Goal: Find specific page/section: Find specific page/section

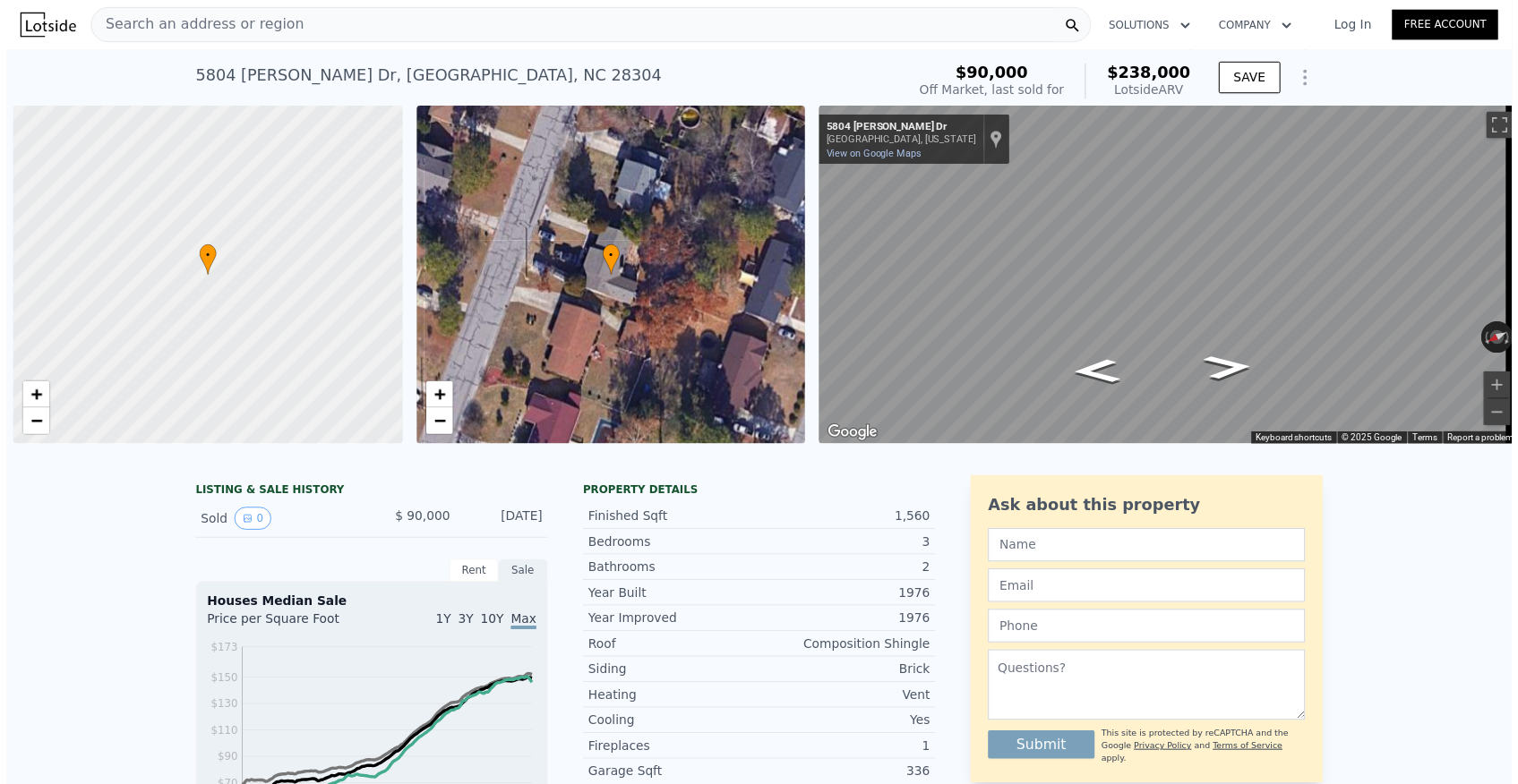
scroll to position [0, 7]
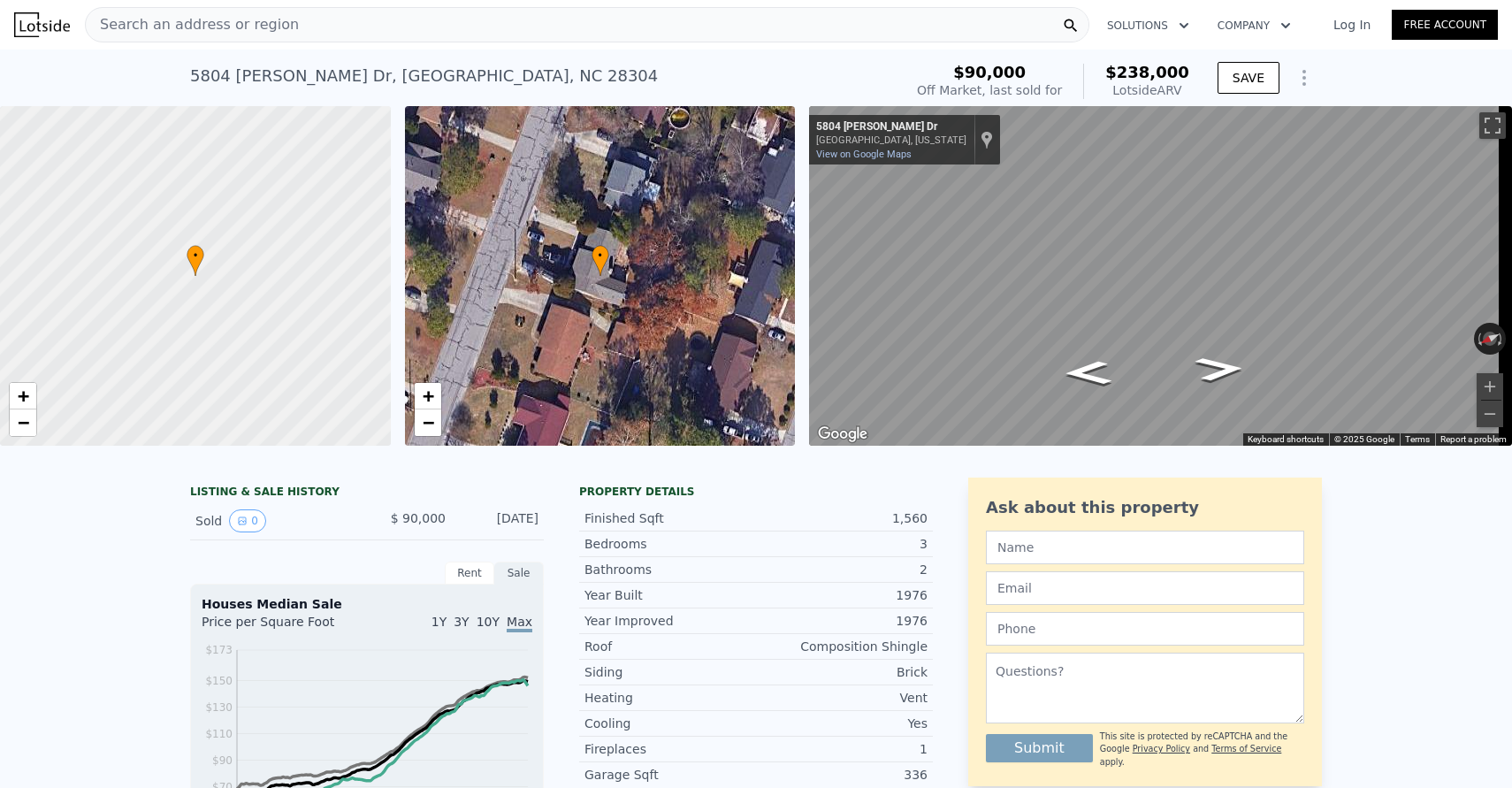
click at [519, 32] on div "Search an address or region" at bounding box center [587, 25] width 1004 height 36
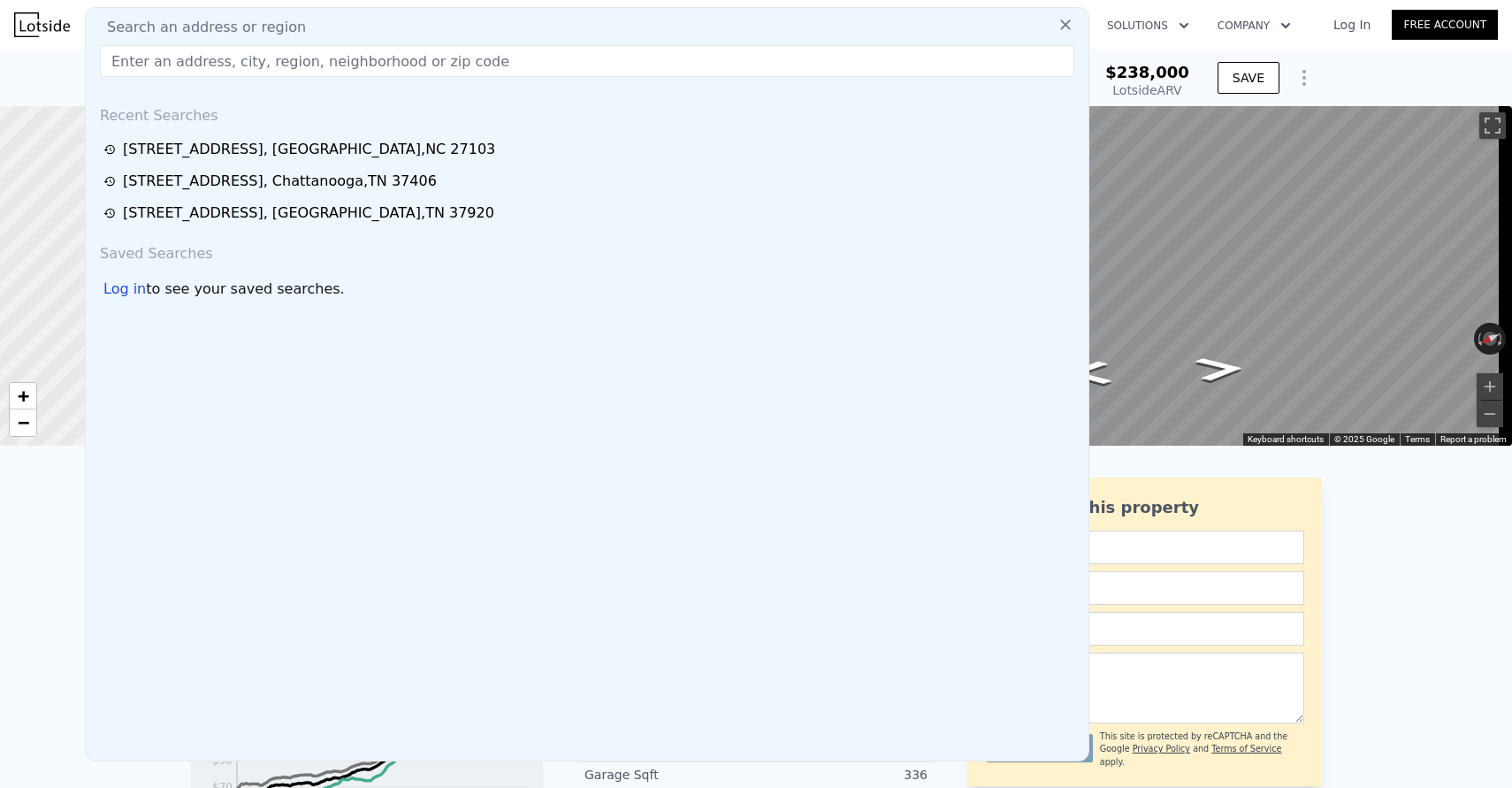
drag, startPoint x: 448, startPoint y: 26, endPoint x: 437, endPoint y: 34, distance: 13.6
click at [447, 26] on div "Search an address or region" at bounding box center [587, 26] width 989 height 21
click at [440, 59] on input "text" at bounding box center [587, 60] width 974 height 32
paste input "204 Thomas St, Kingsport, TN 37660"
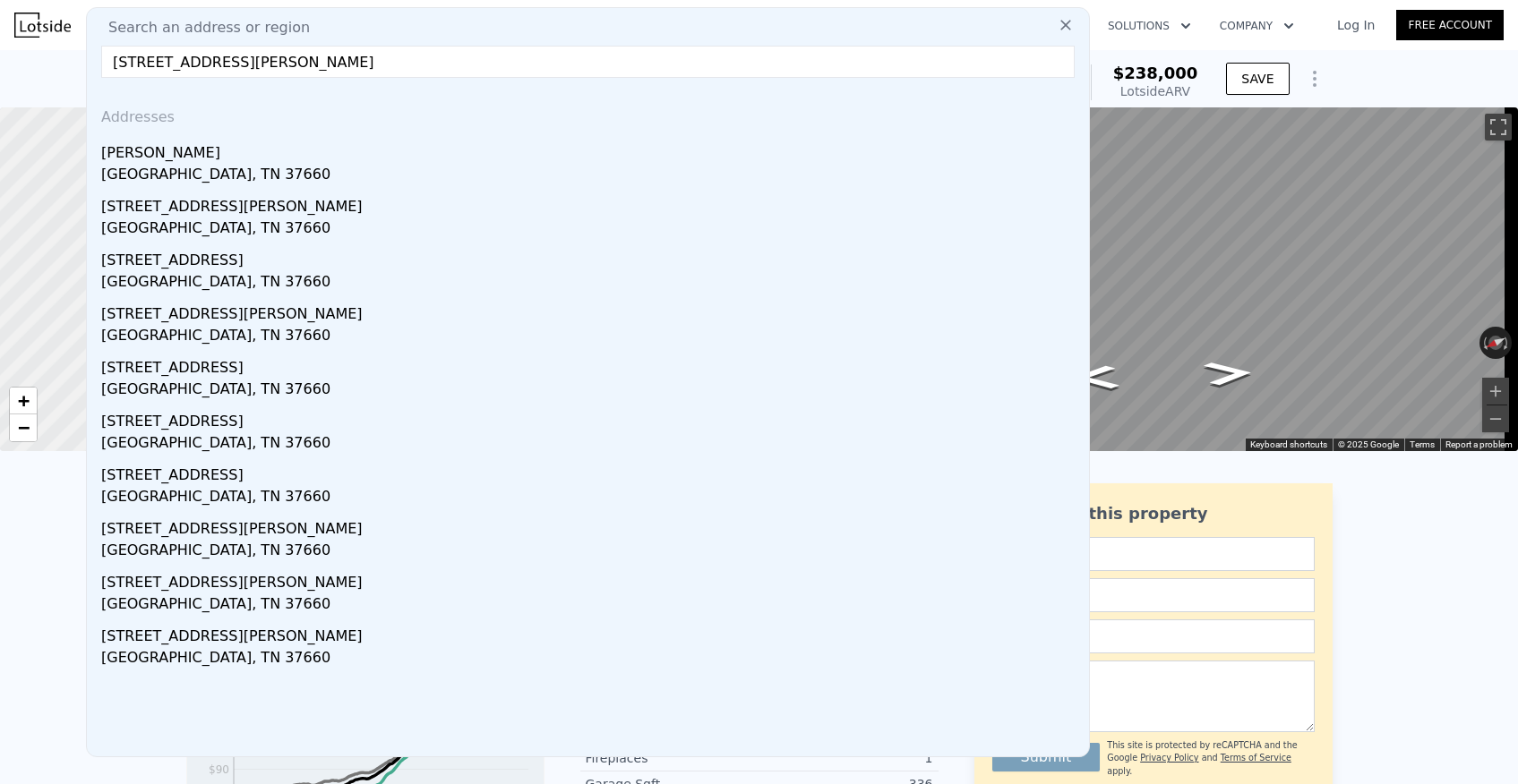
click at [429, 45] on input "204 Thomas St, Kingsport, TN 37660" at bounding box center [588, 61] width 974 height 32
paste input "1217 Madison St, Gastonia, NC 28052"
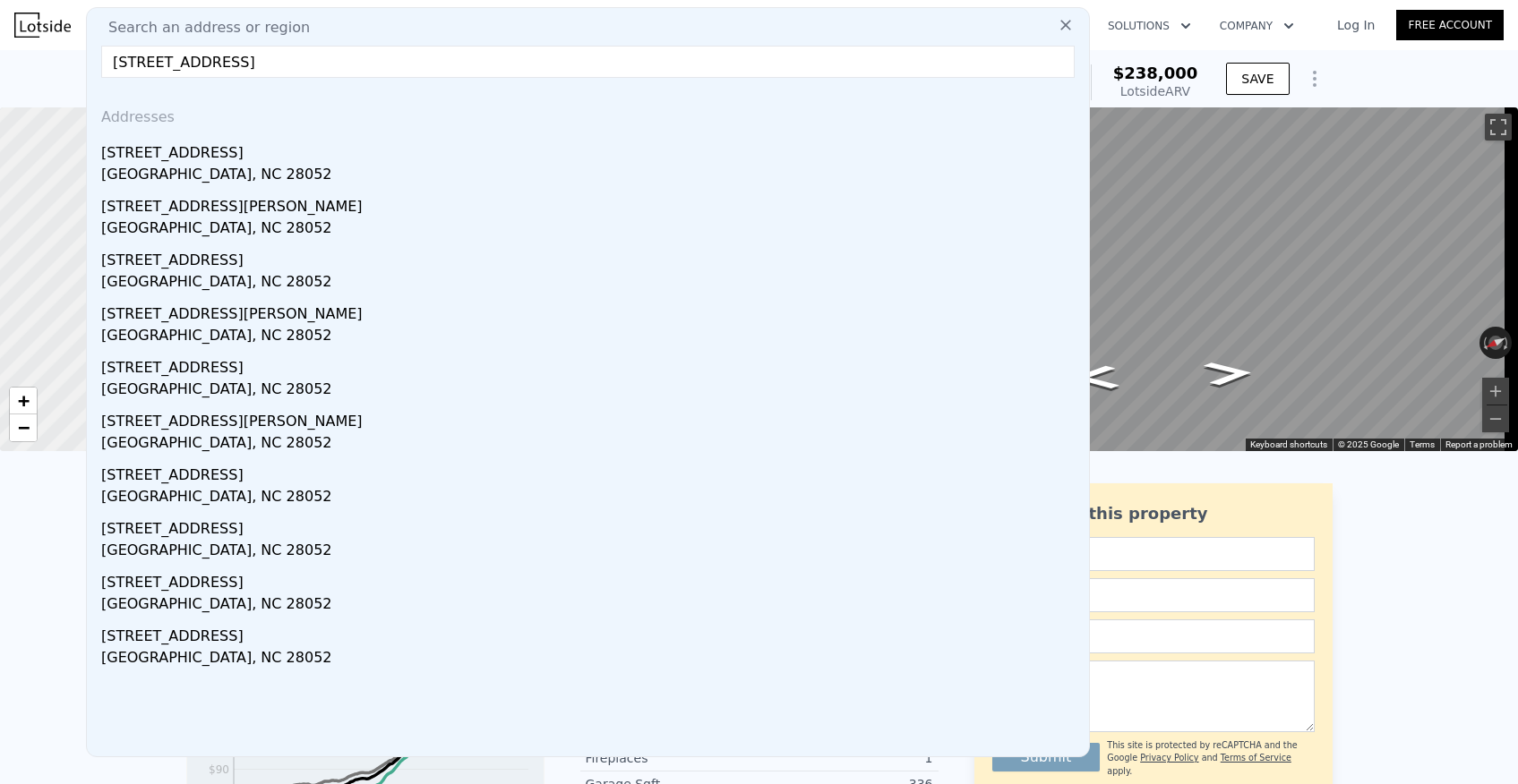
type input "1217 Madison St, Gastonia, NC 28052"
click at [240, 143] on div "[STREET_ADDRESS]" at bounding box center [592, 149] width 981 height 29
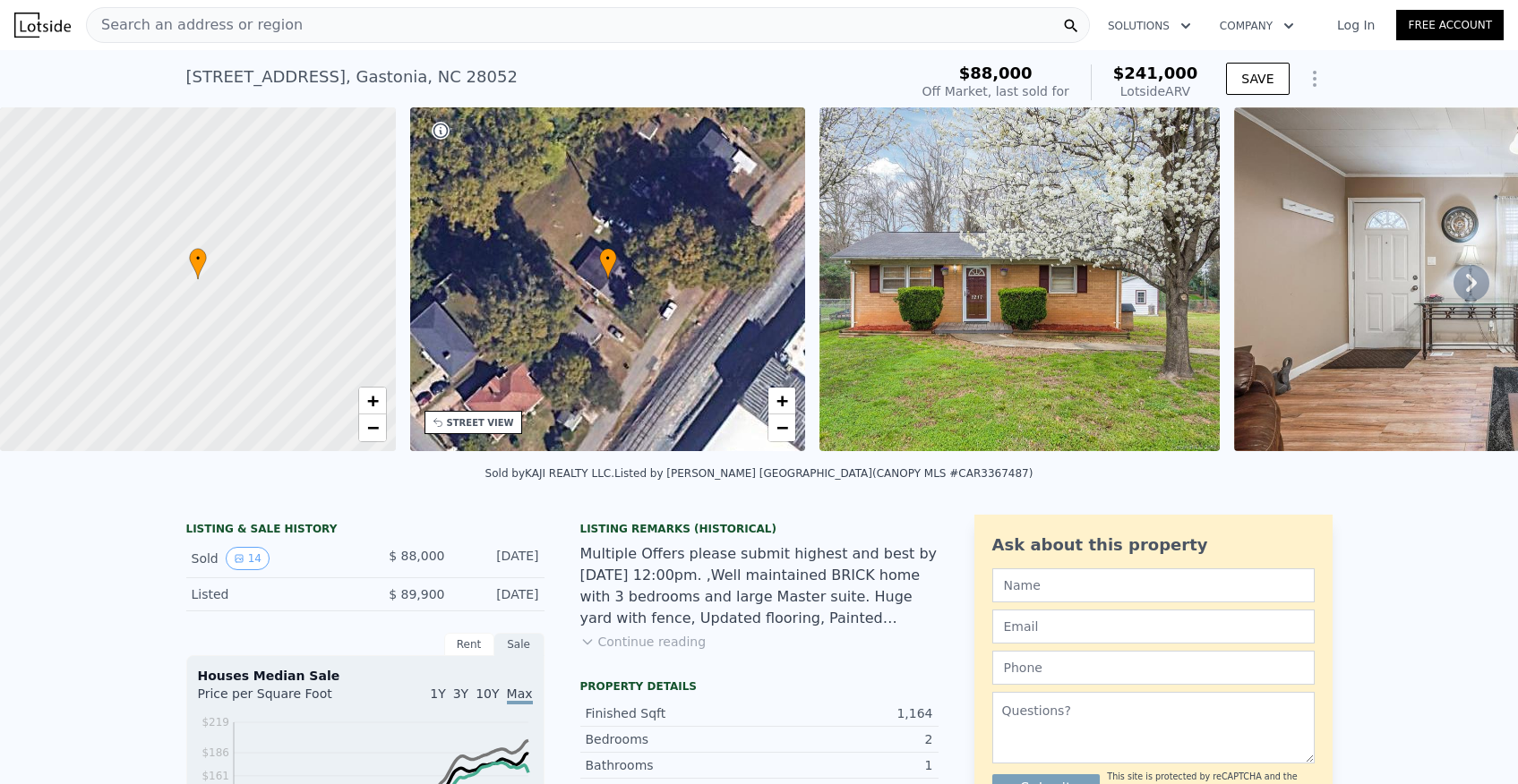
click at [532, 22] on div "Search an address or region" at bounding box center [588, 25] width 1004 height 36
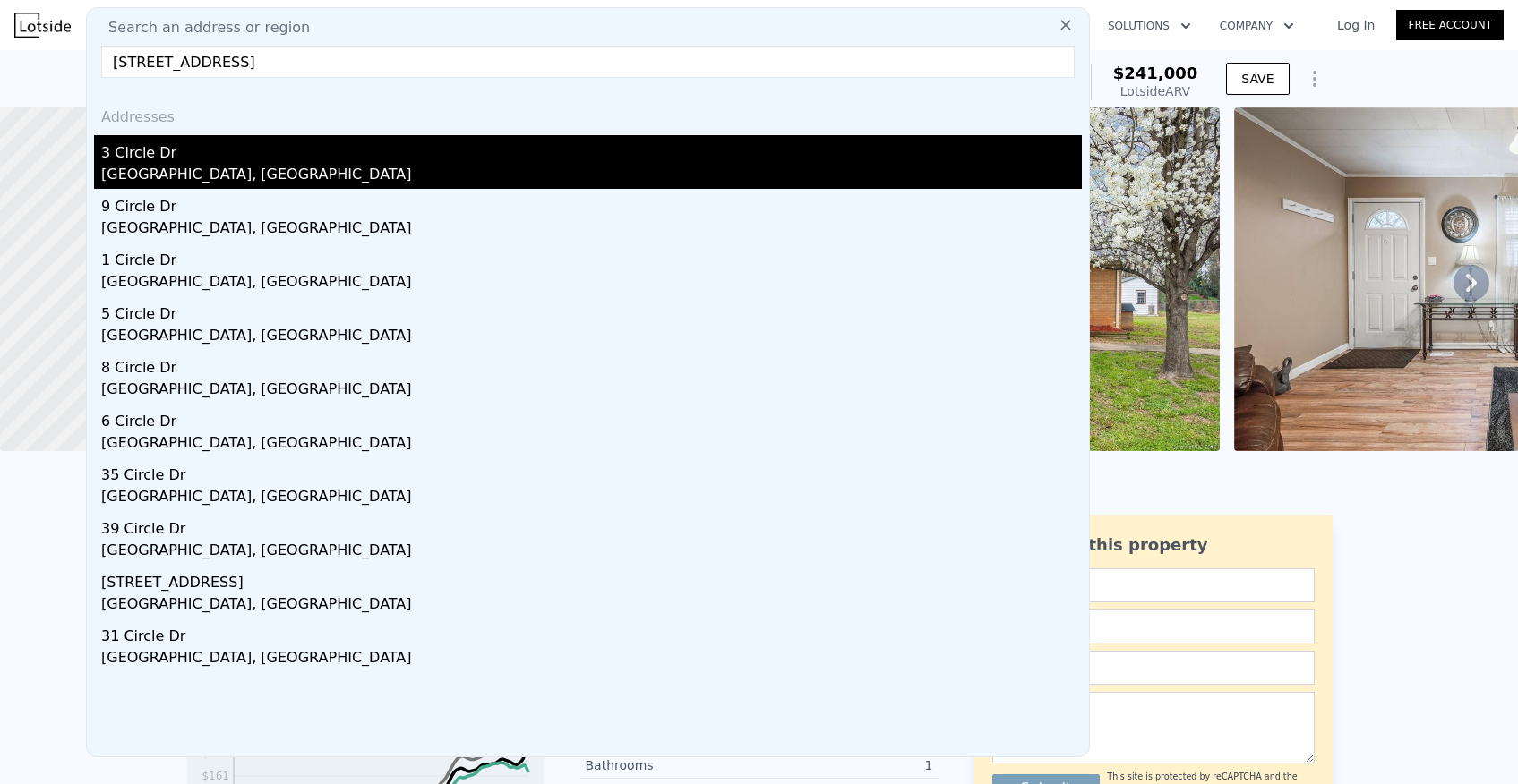
type input "3 Circle Dr, Reidsville, NC 27320"
click at [248, 160] on div "3 Circle Dr" at bounding box center [592, 149] width 981 height 29
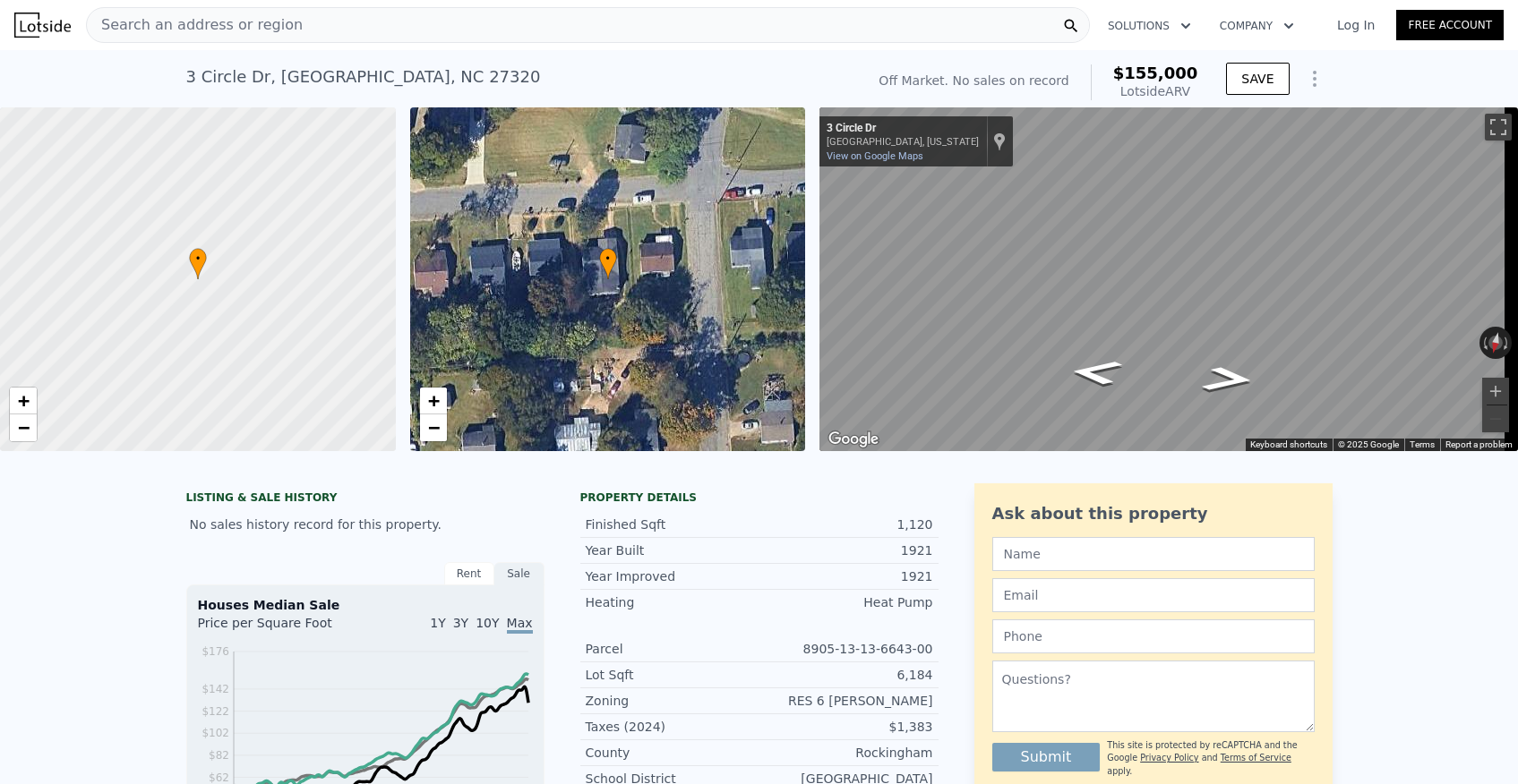
click at [407, 17] on div "Search an address or region" at bounding box center [588, 25] width 1004 height 36
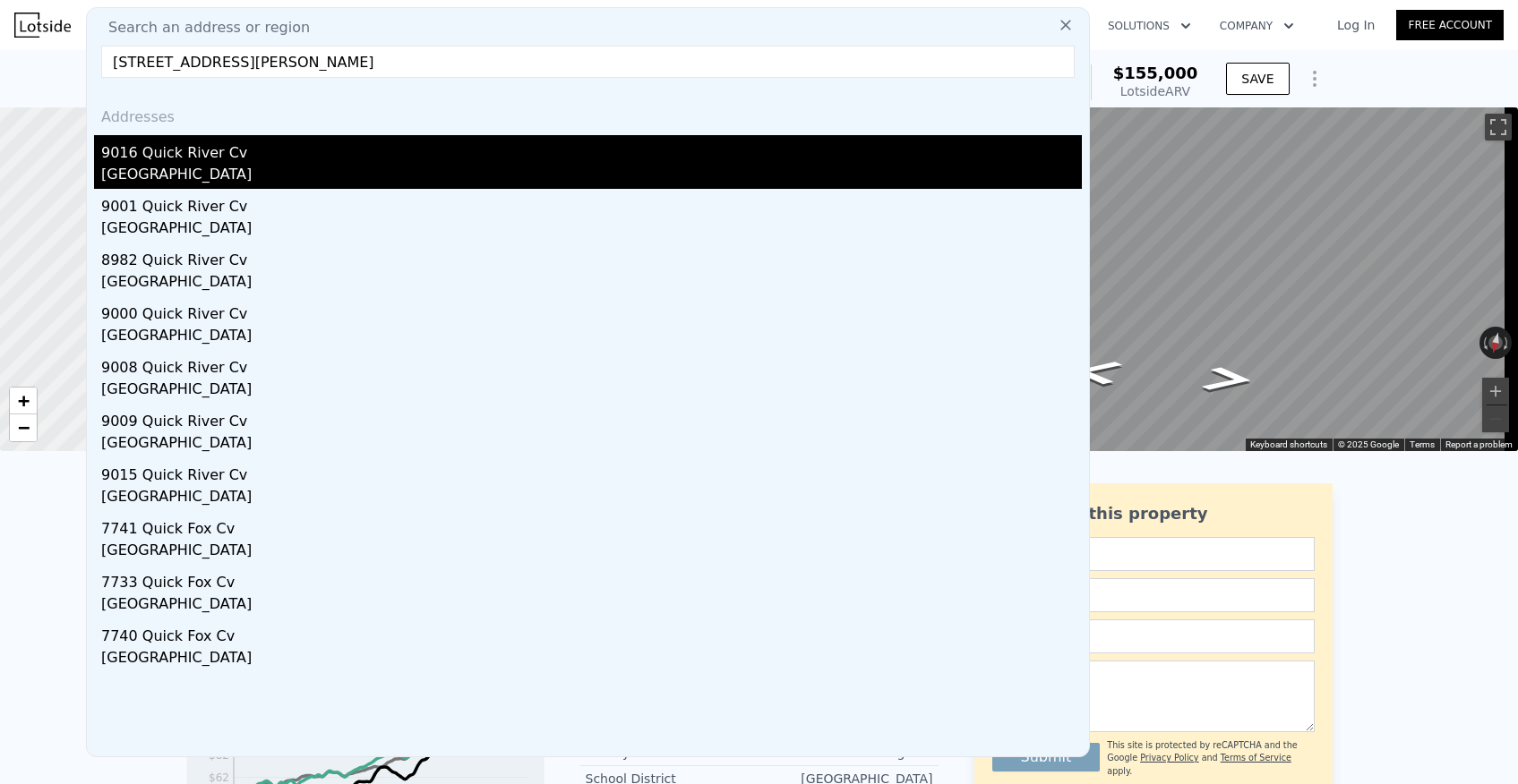
type input "9016 Quick River Cv, Cordova, TN 38016"
click at [289, 157] on div "9016 Quick River Cv" at bounding box center [592, 149] width 981 height 29
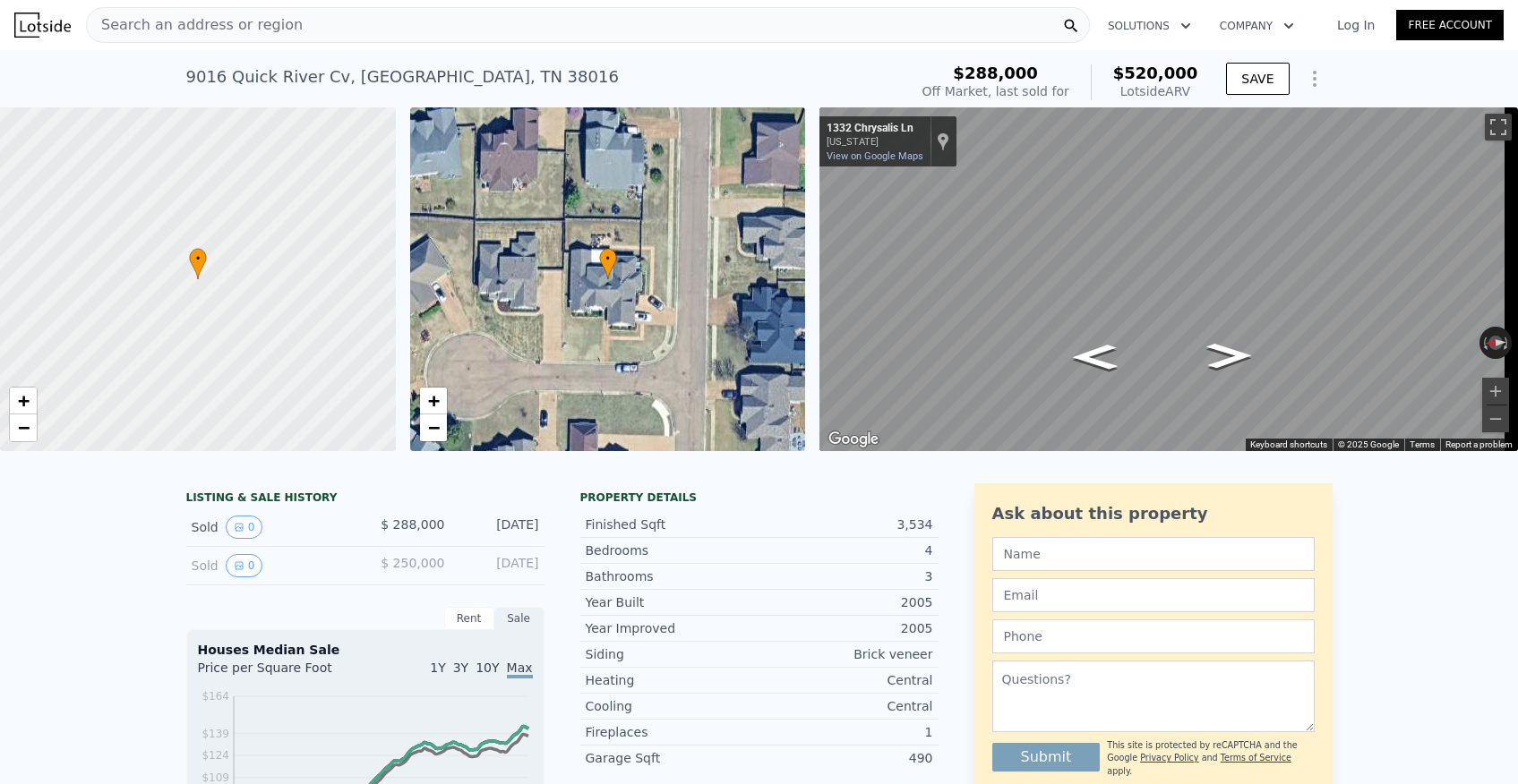
click at [742, 37] on div "Search an address or region" at bounding box center [588, 25] width 1004 height 36
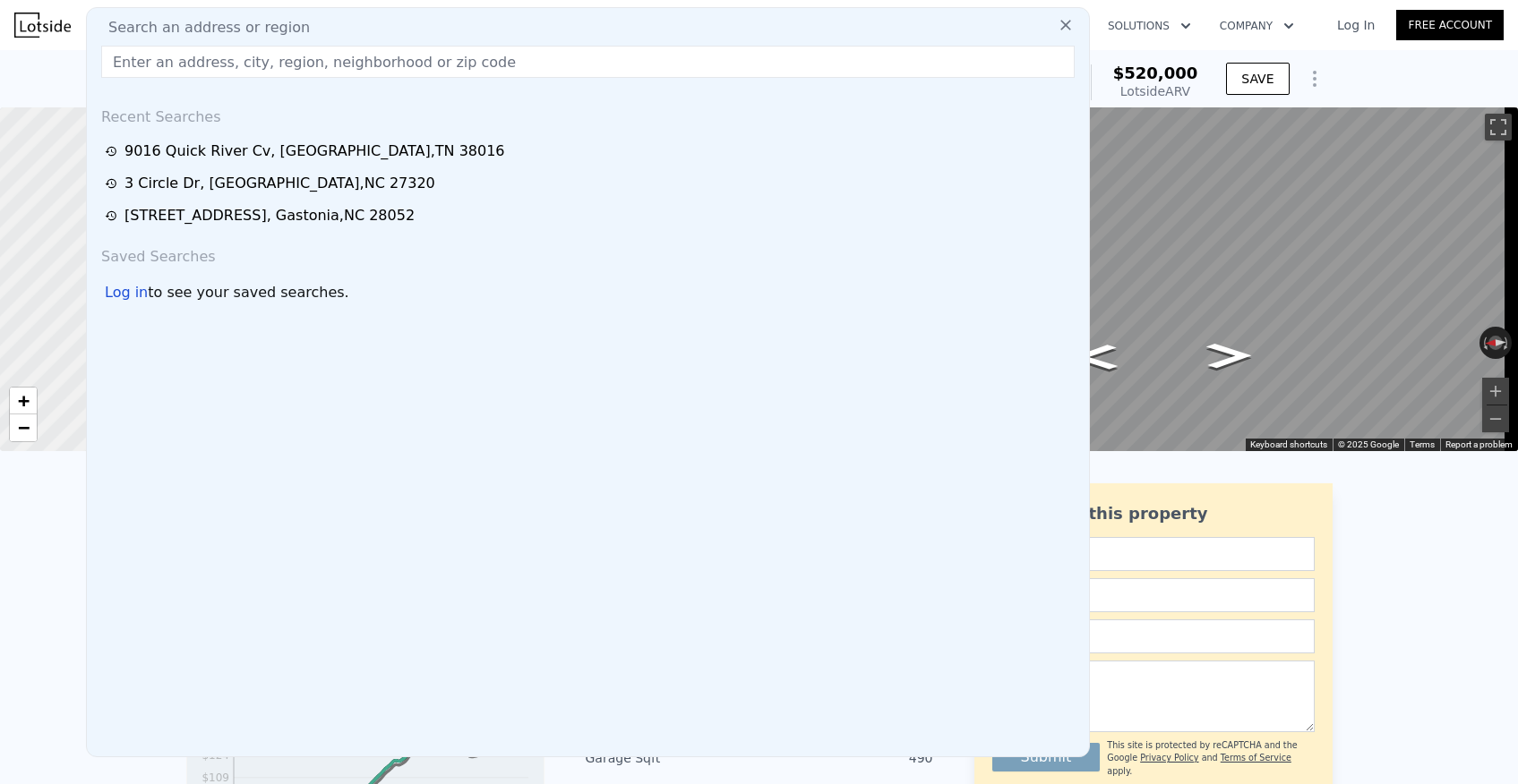
type input "2317 Linden Ave, Knoxville, TN 37917"
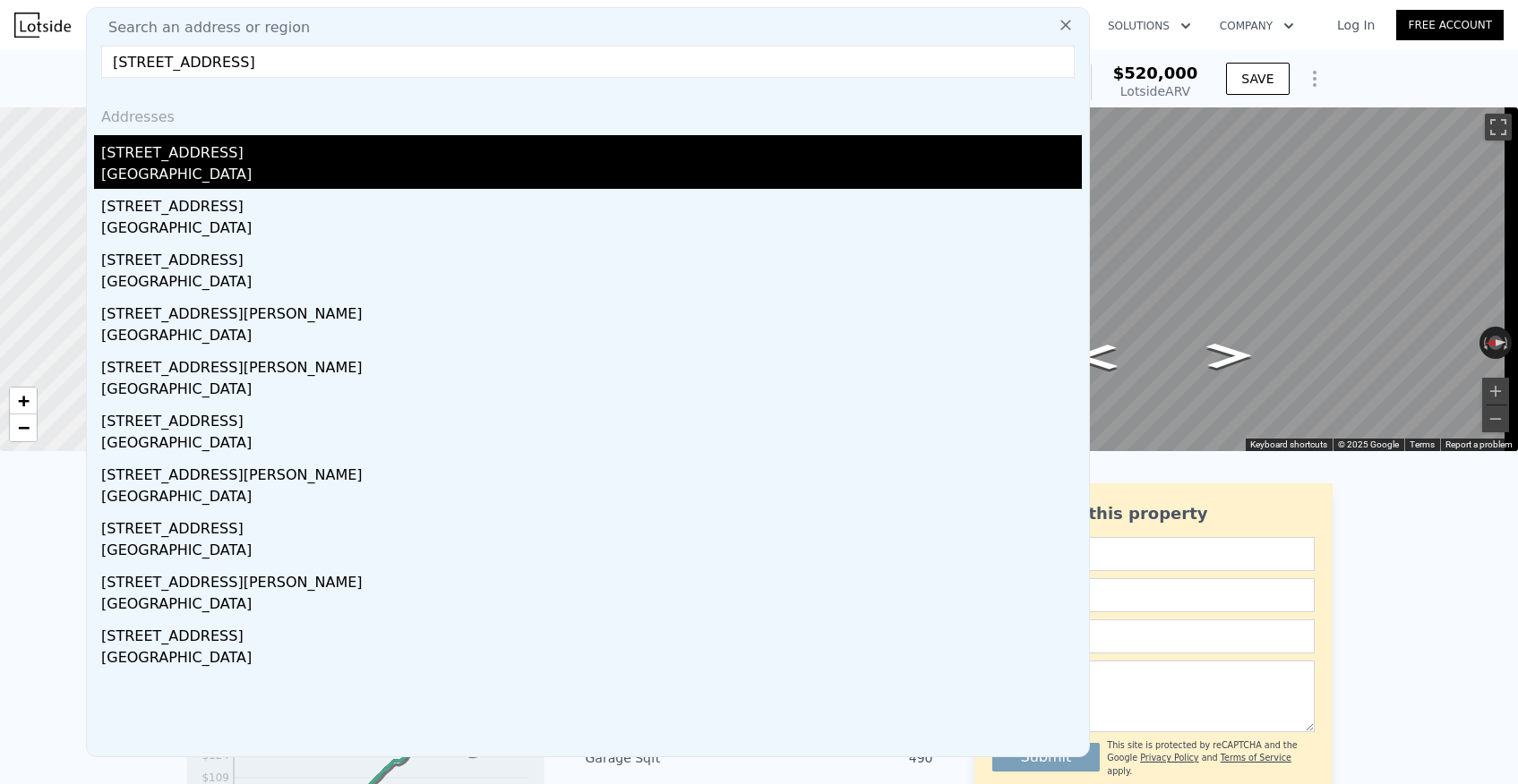
click at [534, 140] on div "[STREET_ADDRESS]" at bounding box center [592, 149] width 981 height 29
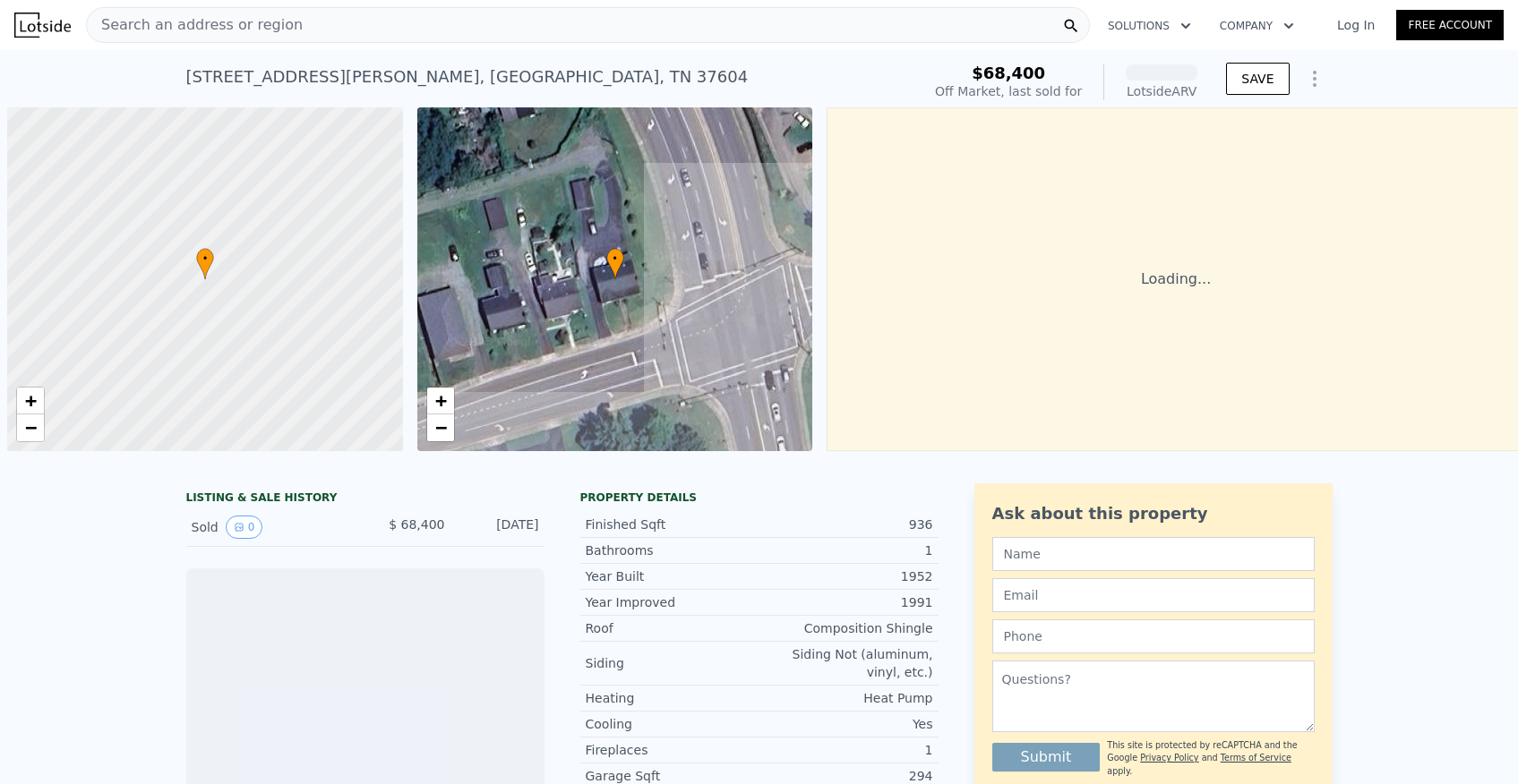
scroll to position [0, 7]
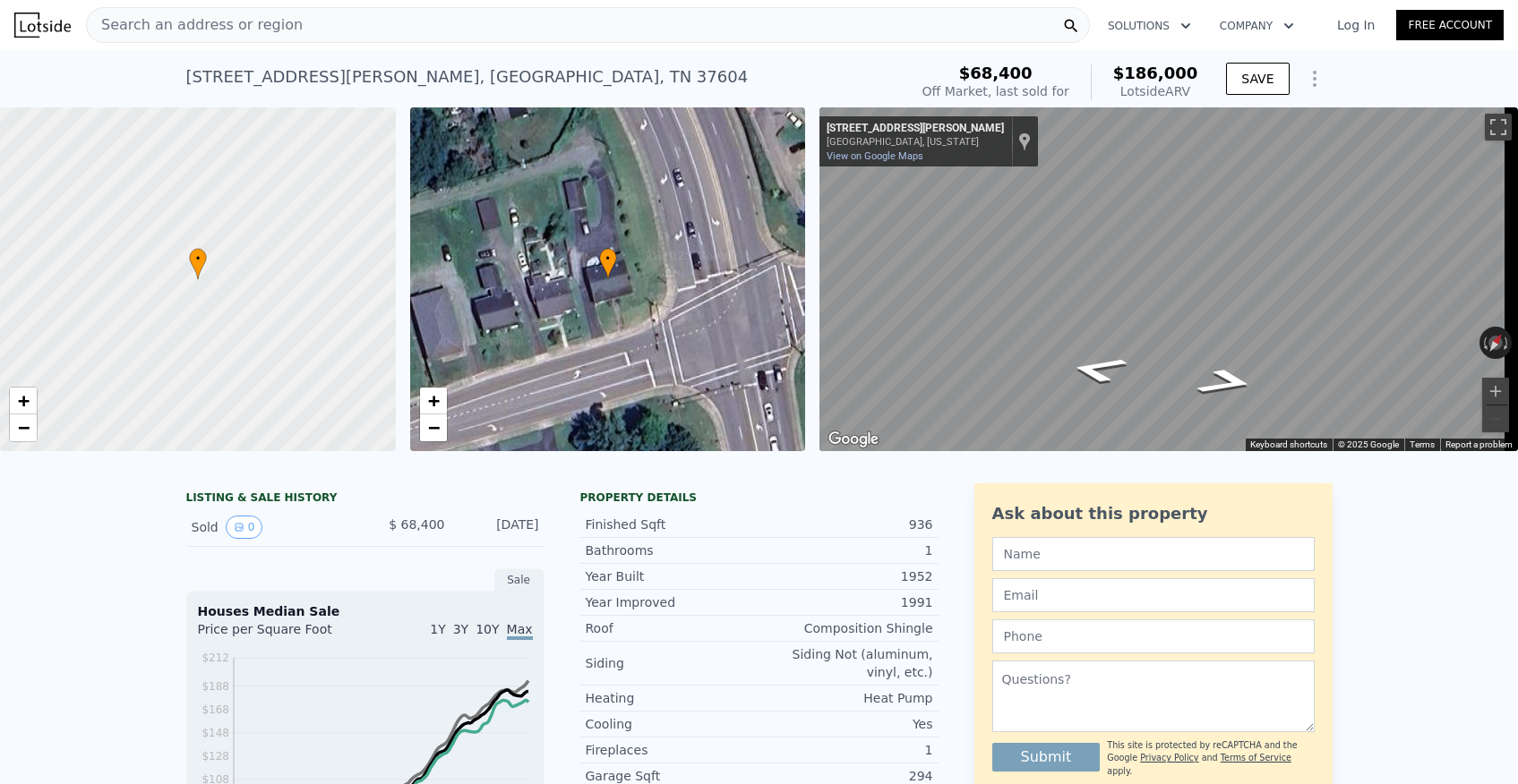
click at [375, 38] on div "Search an address or region" at bounding box center [588, 25] width 1004 height 36
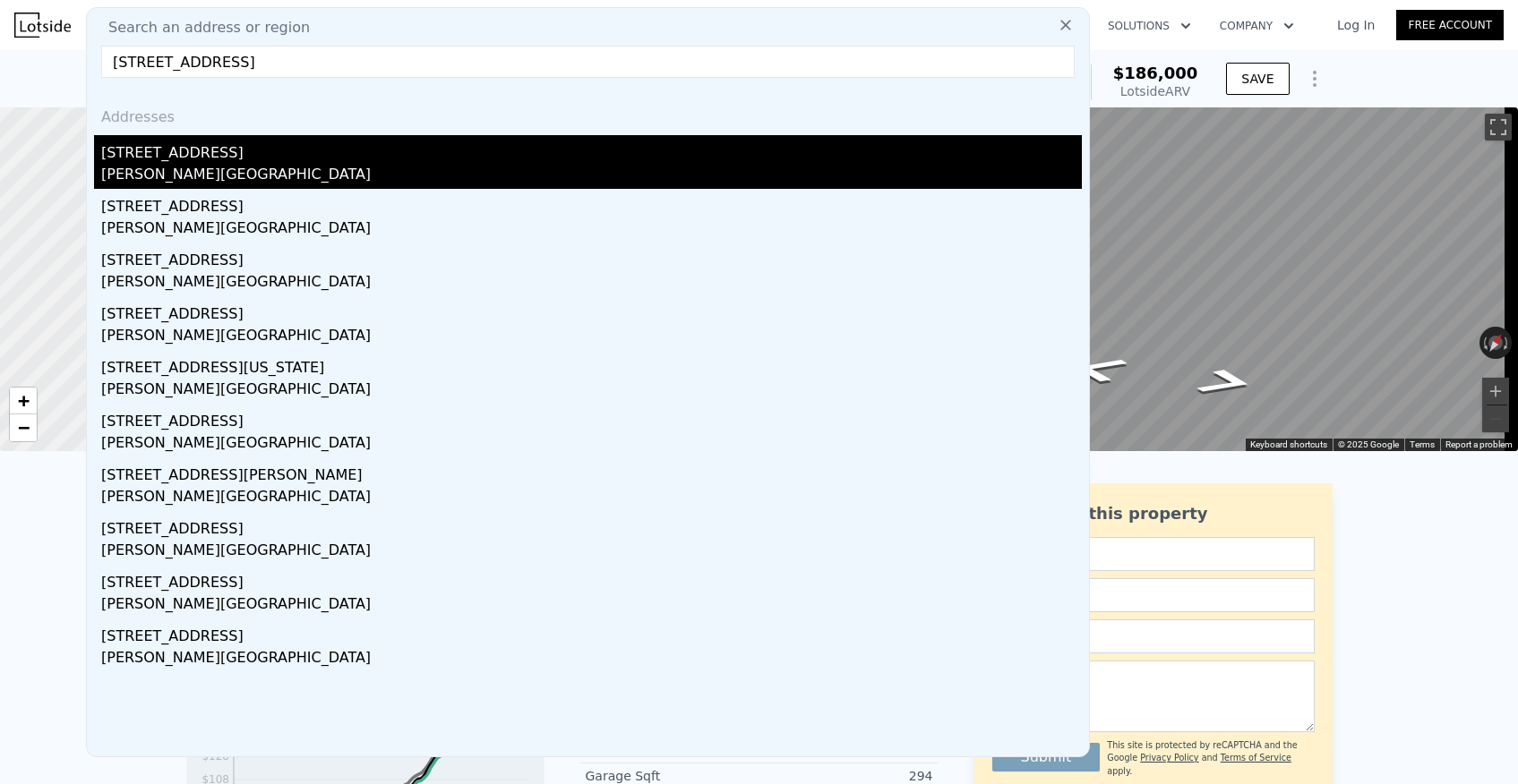
type input "183 Forest Ave, Macon, GA 31204"
click at [171, 156] on div "[STREET_ADDRESS]" at bounding box center [592, 149] width 981 height 29
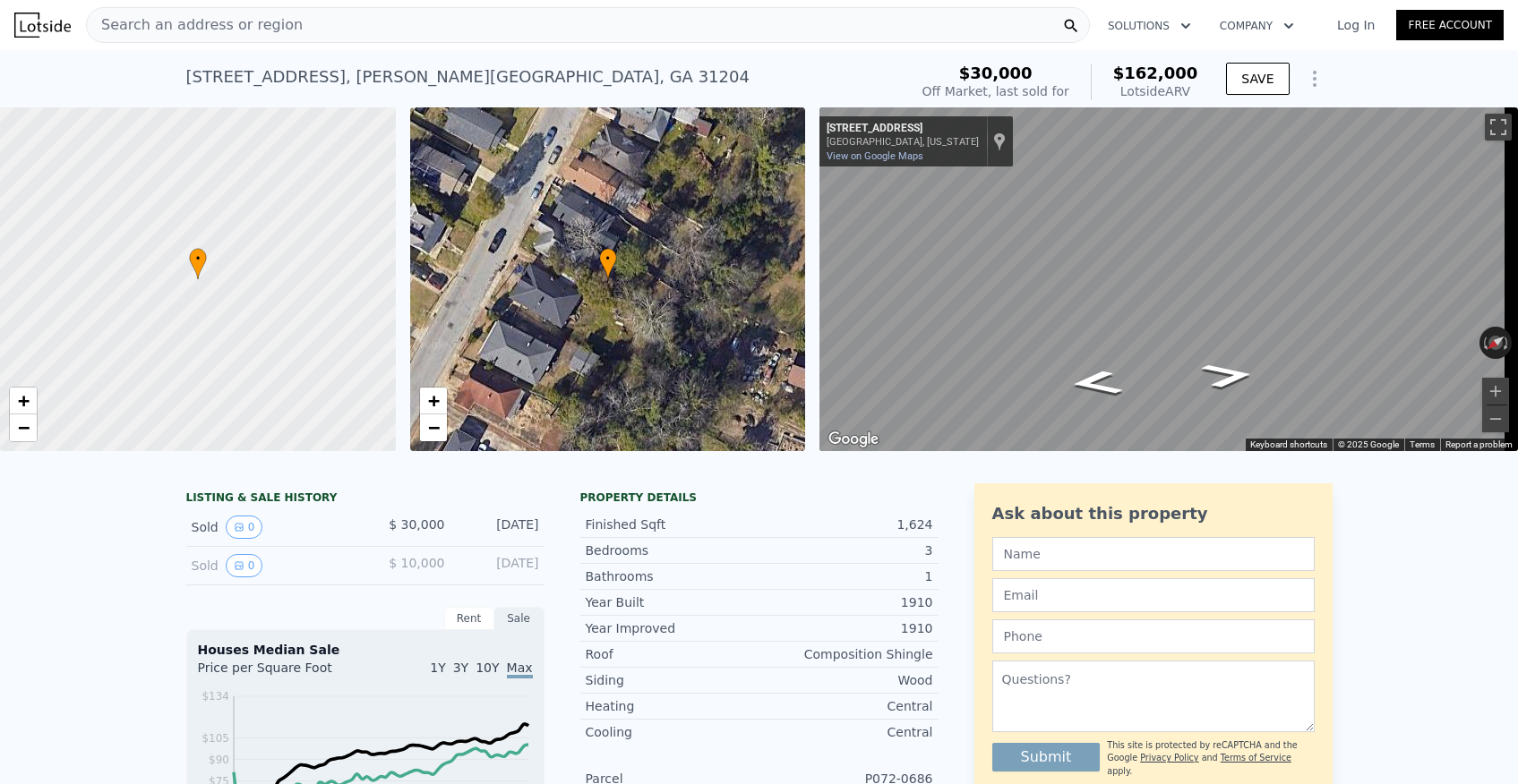
click at [388, 33] on div "Search an address or region" at bounding box center [588, 25] width 1004 height 36
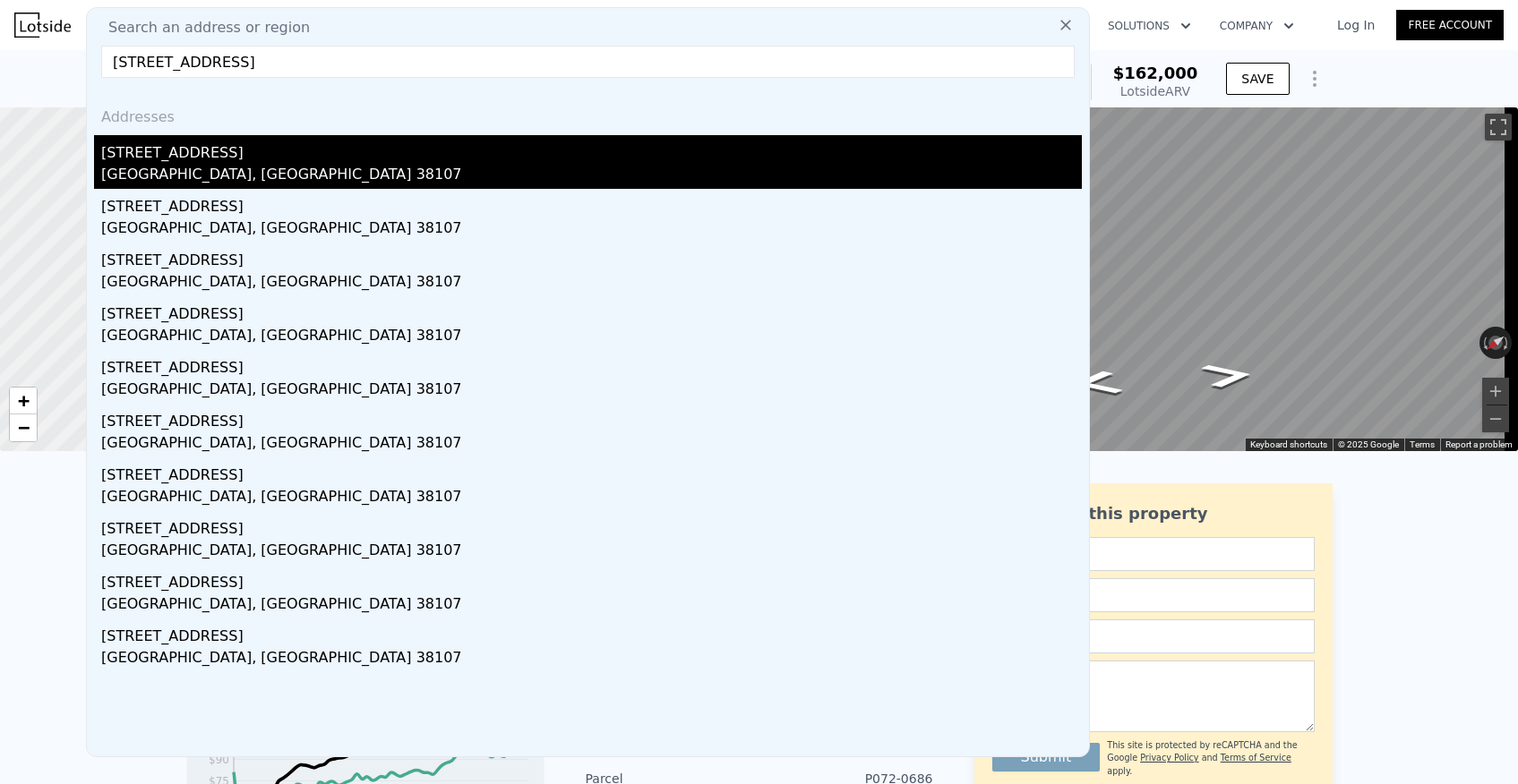
type input "284 Bethel Ave, Memphis, TN 38107"
click at [137, 160] on div "284 Bethel Ave" at bounding box center [592, 149] width 981 height 29
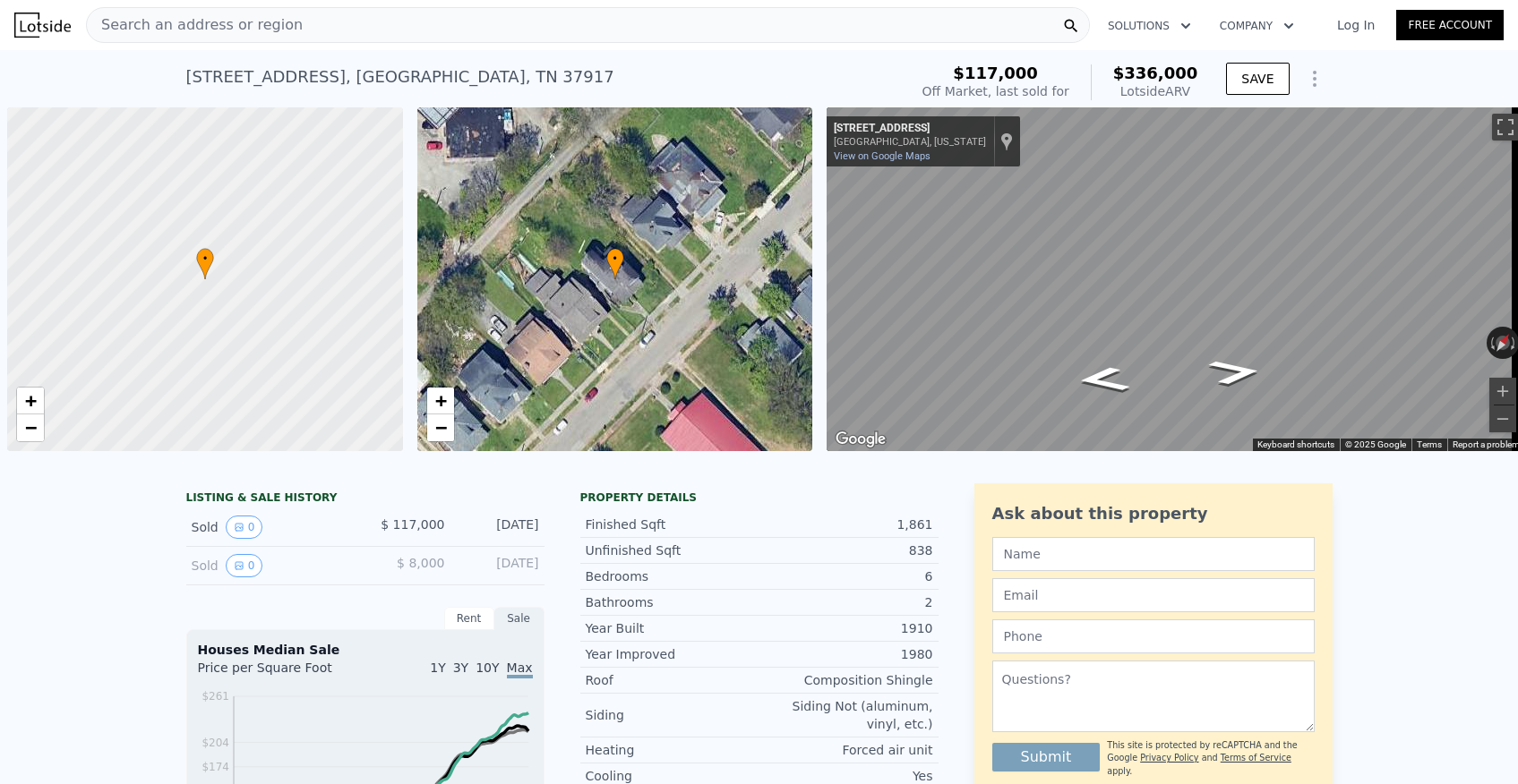
scroll to position [0, 7]
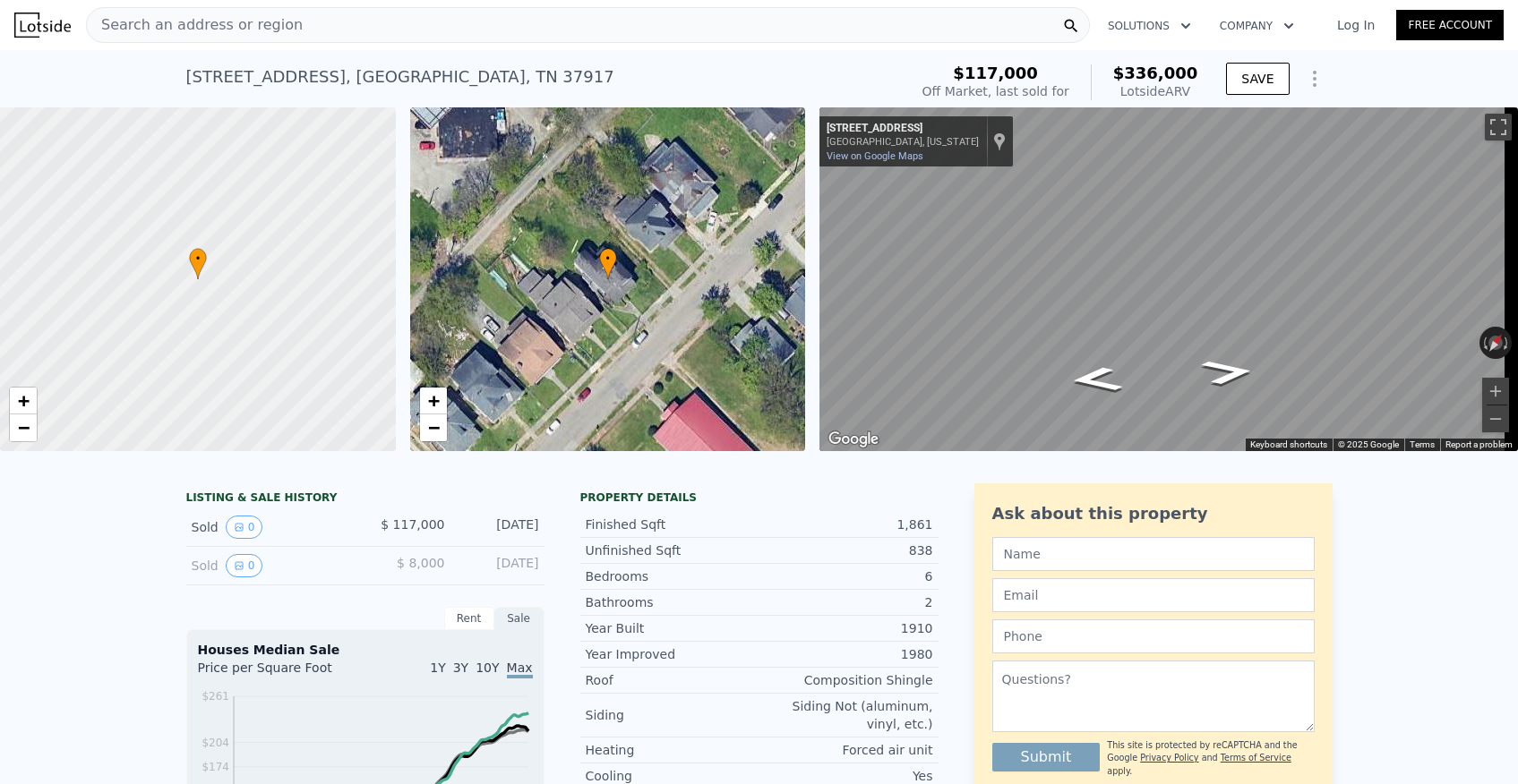
click at [380, 18] on div "Search an address or region" at bounding box center [588, 25] width 1004 height 36
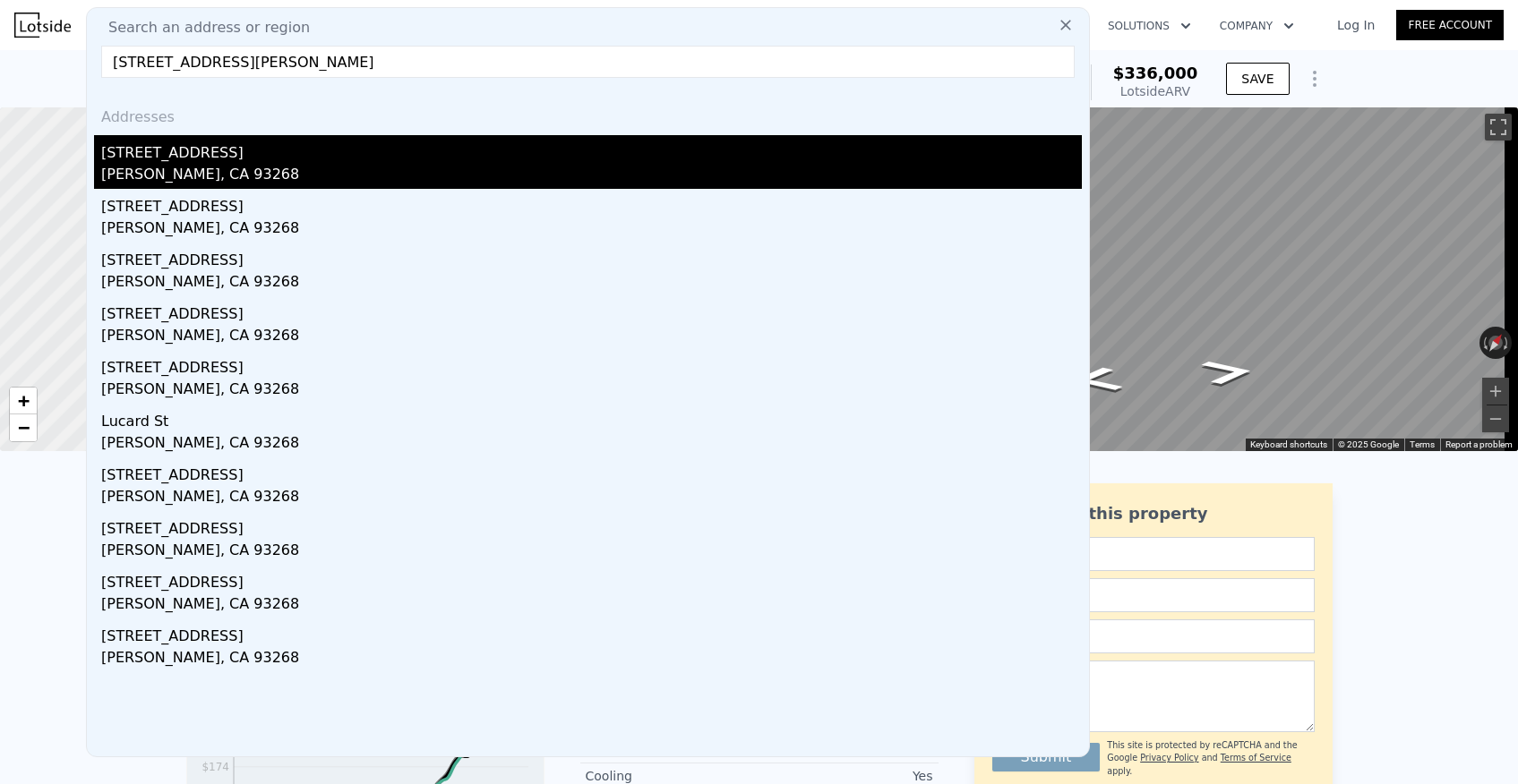
type input "[STREET_ADDRESS][PERSON_NAME]"
click at [215, 159] on div "[STREET_ADDRESS]" at bounding box center [592, 149] width 981 height 29
